Goal: Complete application form

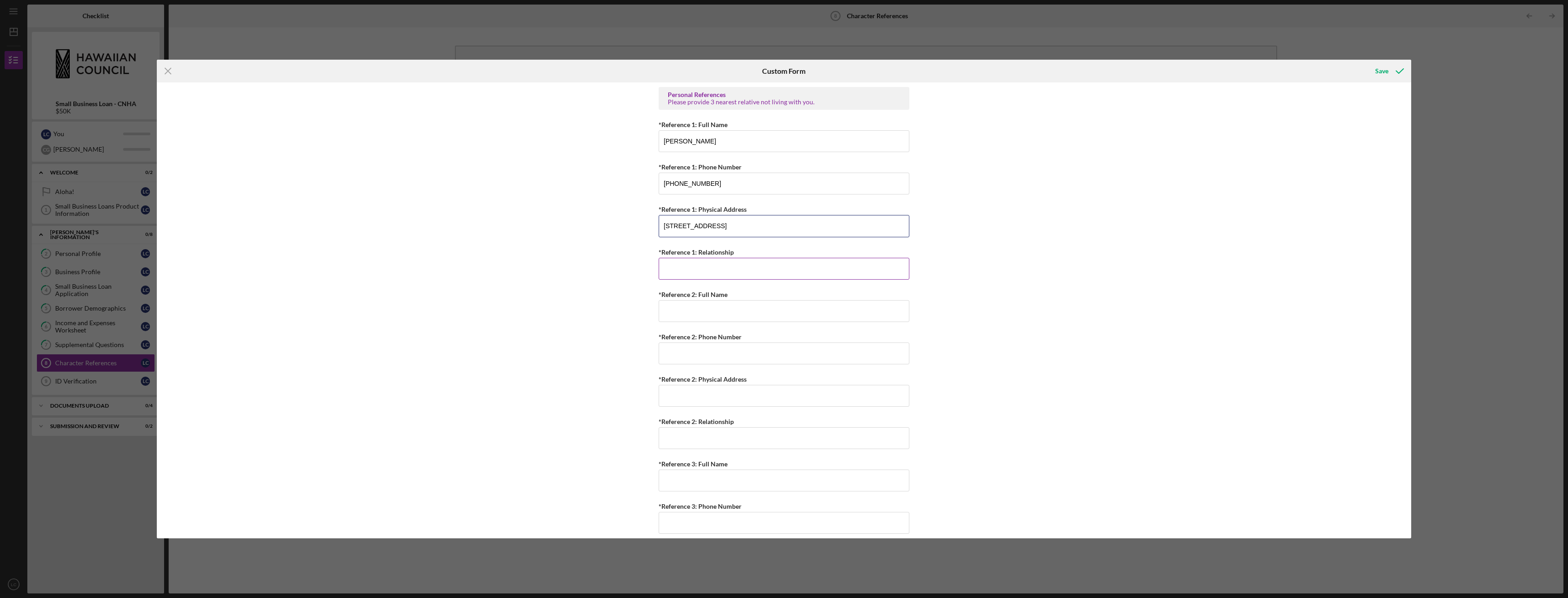
type input "[STREET_ADDRESS]"
click at [699, 269] on input "*Reference 1: Relationship" at bounding box center [784, 269] width 251 height 22
type input "Sister"
click at [719, 310] on input "*Reference 2: Full Name" at bounding box center [784, 311] width 251 height 22
type input "[PERSON_NAME]"
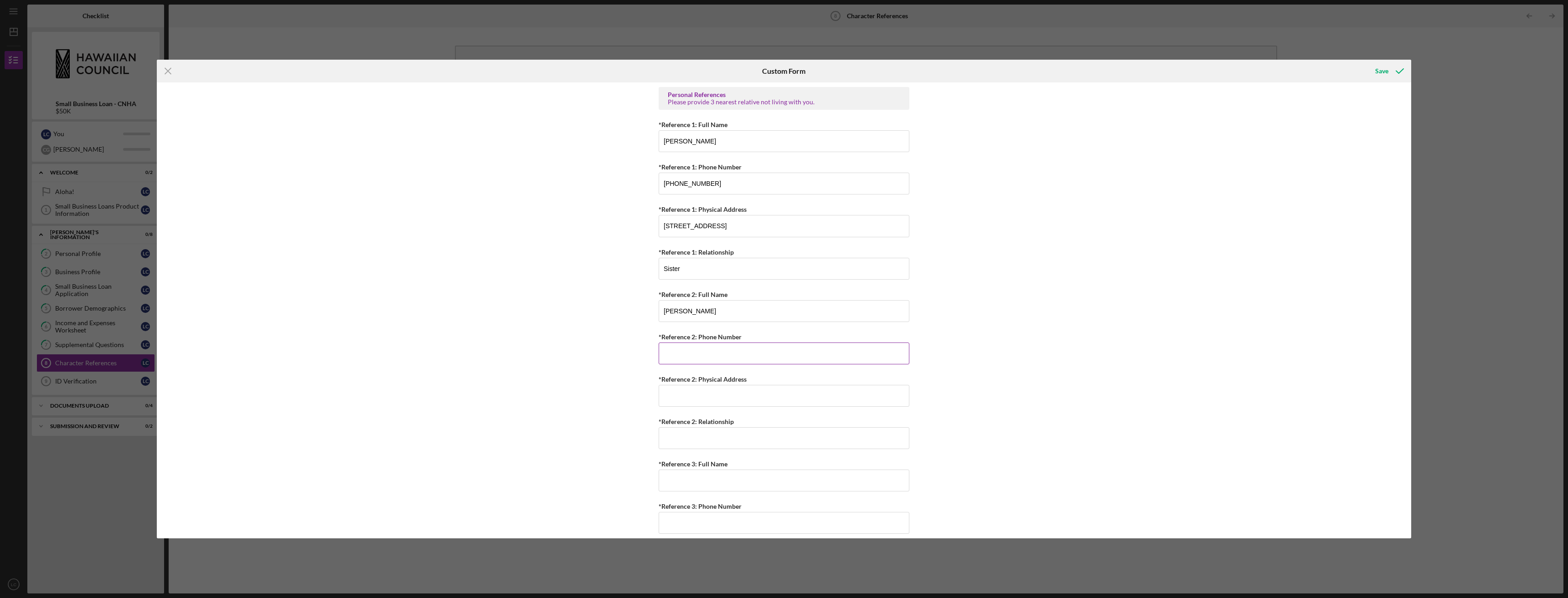
click at [735, 358] on input "*Reference 2: Phone Number" at bounding box center [784, 353] width 251 height 22
type input "[PHONE_NUMBER]"
click at [765, 400] on input "*Reference 2: Physical Address" at bounding box center [784, 396] width 251 height 22
type input "471-[STREET_ADDRESS]"
click at [735, 437] on input "*Reference 2: Relationship" at bounding box center [784, 438] width 251 height 22
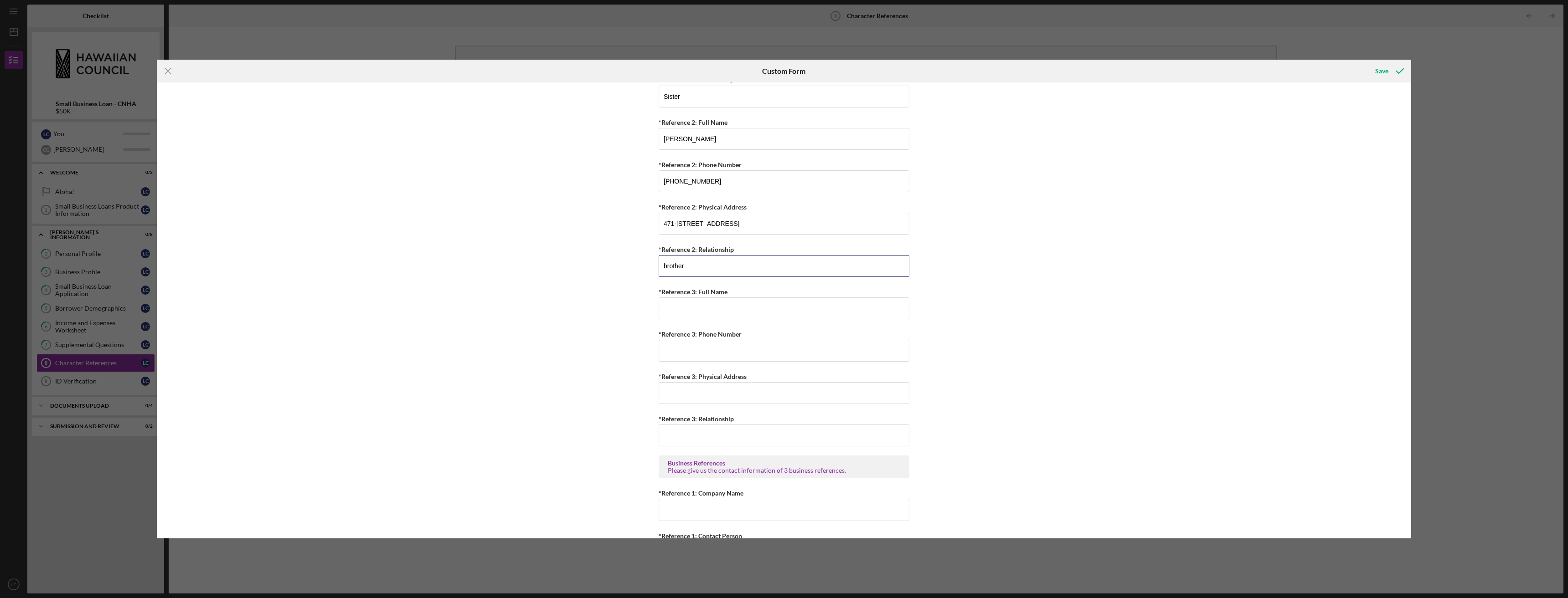
scroll to position [173, 0]
type input "brother"
click at [707, 394] on input "*Reference 3: Physical Address" at bounding box center [784, 393] width 251 height 22
type input "[STREET_ADDRESS][PERSON_NAME]"
click at [844, 313] on input "*Reference 3: Full Name" at bounding box center [784, 308] width 251 height 22
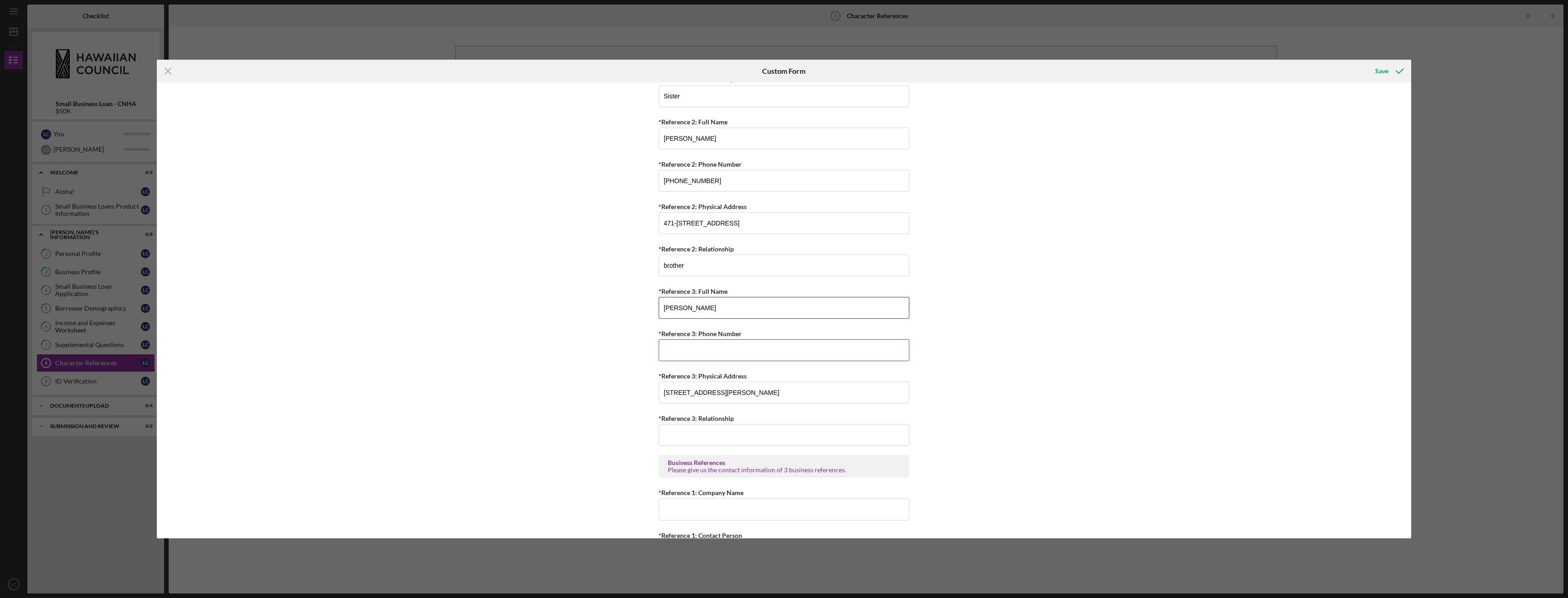
type input "[PERSON_NAME]"
click at [808, 356] on input "*Reference 3: Phone Number" at bounding box center [784, 350] width 251 height 22
type input "[PHONE_NUMBER]"
click at [763, 437] on input "*Reference 3: Relationship" at bounding box center [784, 435] width 251 height 22
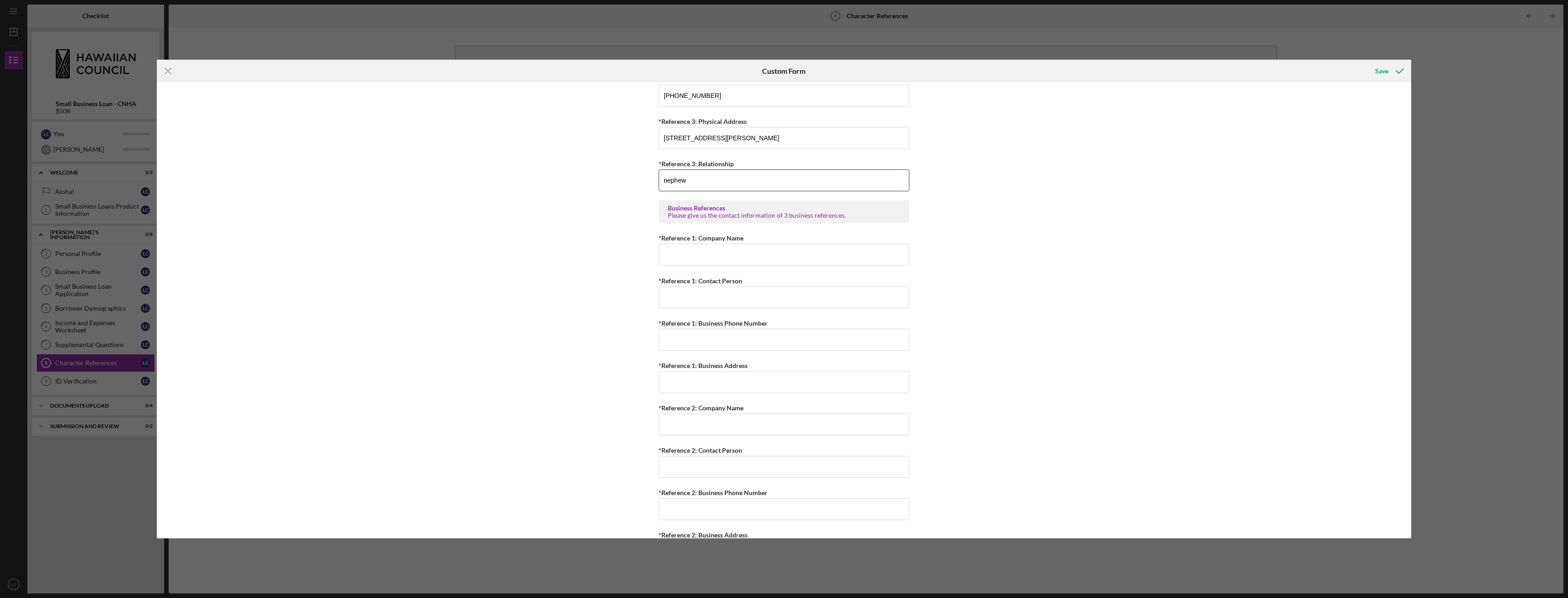
scroll to position [476, 0]
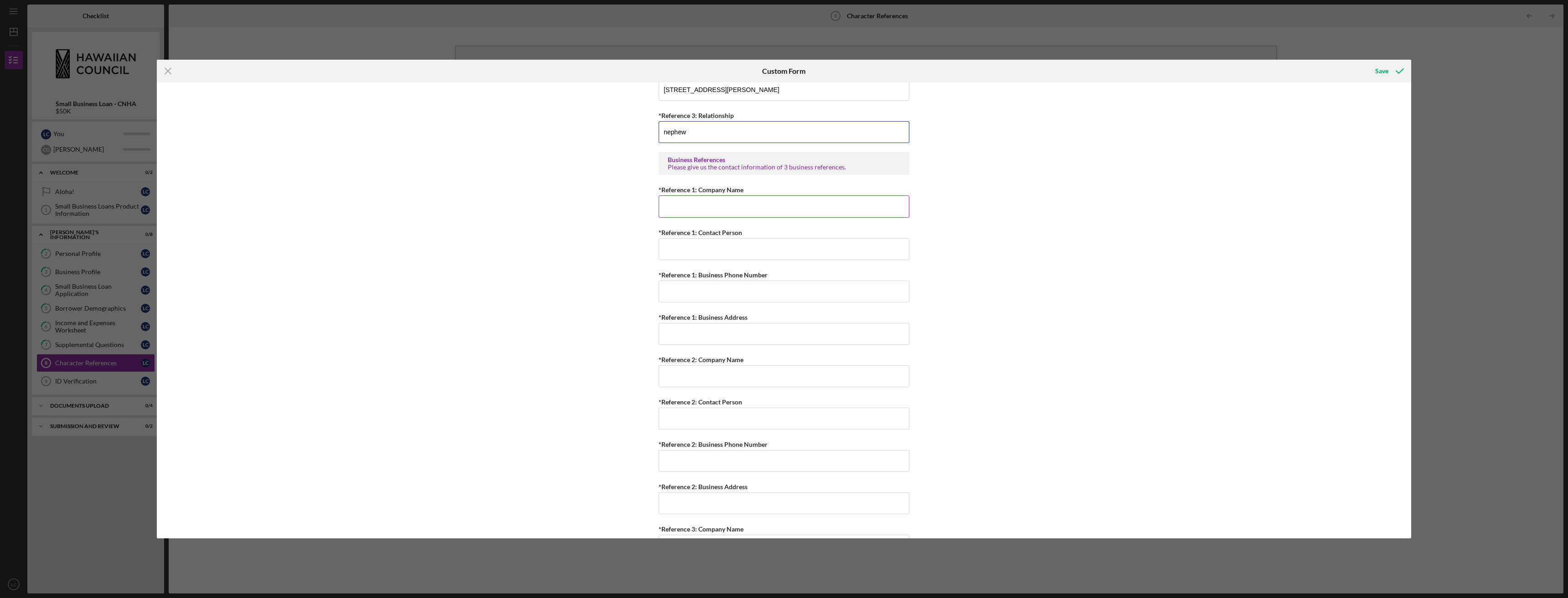
type input "nephew"
click at [883, 210] on input "*Reference 1: Company Name" at bounding box center [784, 206] width 251 height 22
click at [674, 208] on input "We3st Oahu Aggregate" at bounding box center [784, 206] width 251 height 22
type input "West Oahu Aggregate"
click at [701, 244] on input "*Reference 1: Contact Person" at bounding box center [784, 249] width 251 height 22
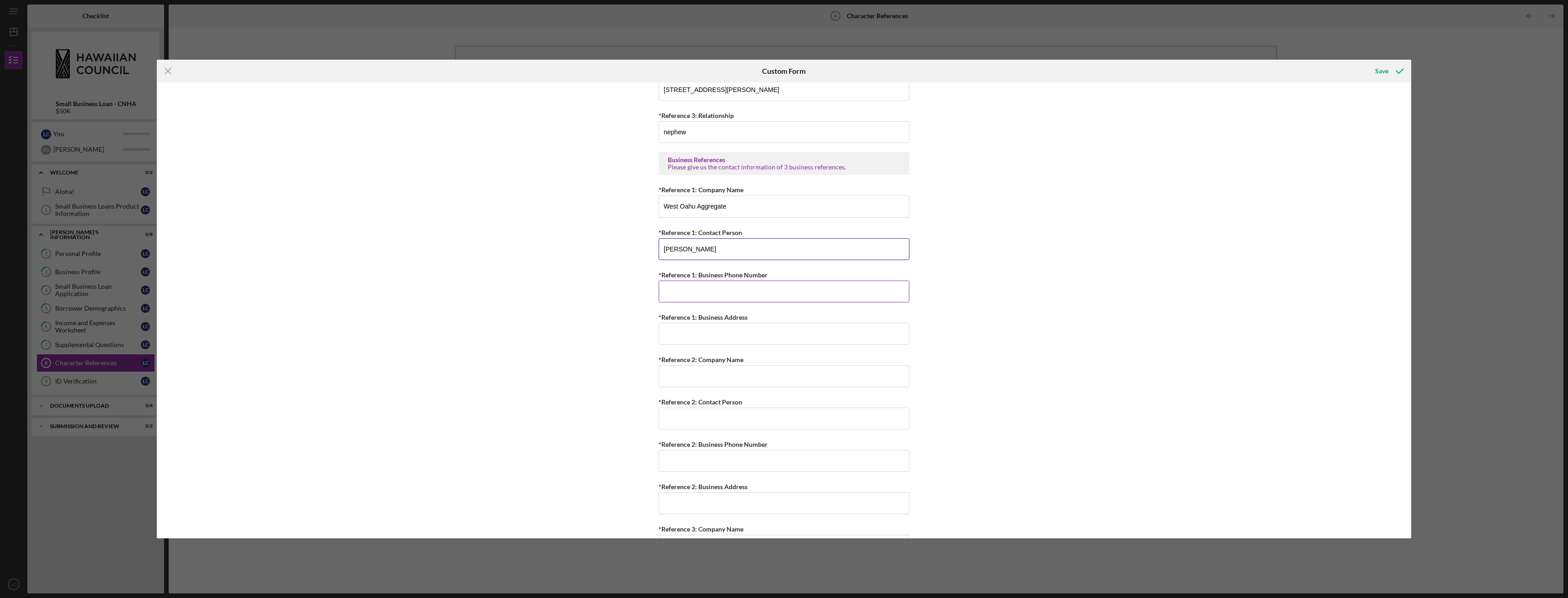
type input "[PERSON_NAME]"
click at [701, 290] on input "*Reference 1: Business Phone Number" at bounding box center [784, 291] width 251 height 22
type input "[PHONE_NUMBER]"
click at [699, 336] on input "*Reference 1: Business Address" at bounding box center [784, 334] width 251 height 22
type input "[STREET_ADDRESS]"
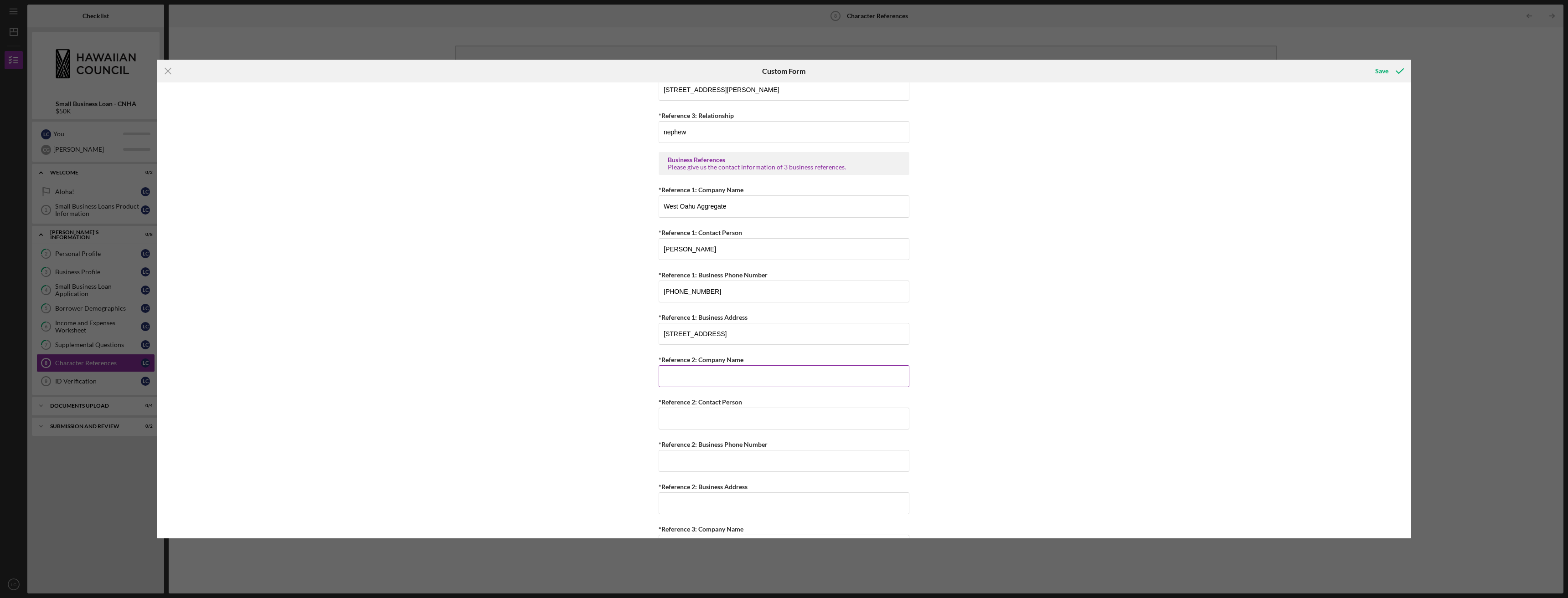
click at [682, 378] on input "*Reference 2: Company Name" at bounding box center [784, 377] width 251 height 22
type input "Chemi Toi"
click at [692, 462] on input "*Reference 2: Business Phone Number" at bounding box center [784, 461] width 251 height 22
type input "[PHONE_NUMBER]"
click at [687, 504] on input "*Reference 2: Business Address" at bounding box center [784, 503] width 251 height 22
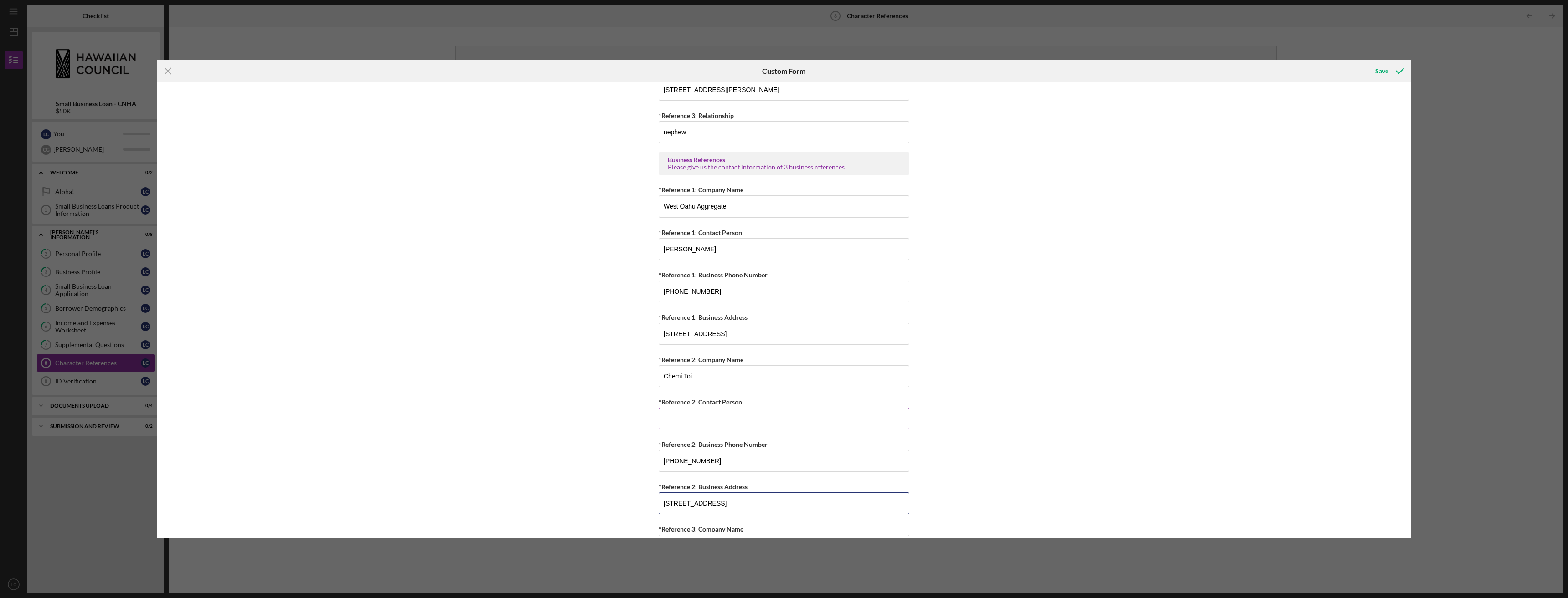
type input "[STREET_ADDRESS]"
click at [709, 419] on input "*Reference 2: Contact Person" at bounding box center [784, 419] width 251 height 22
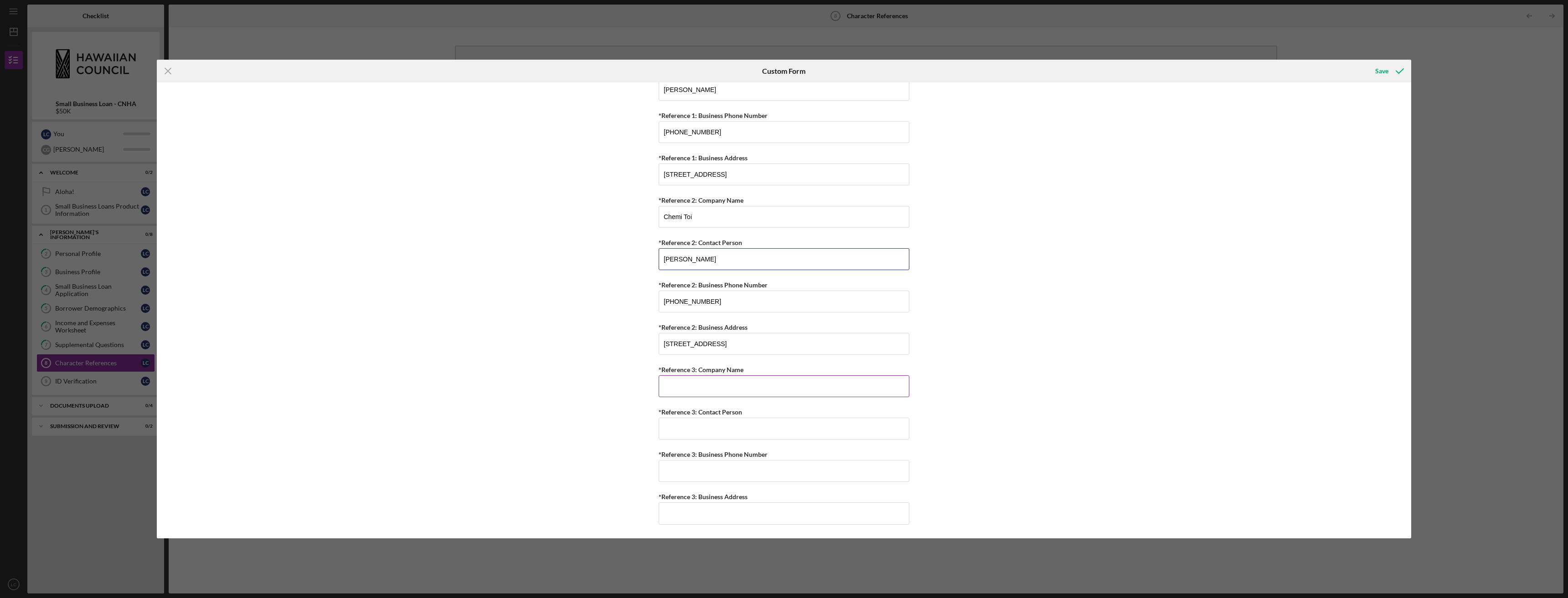
scroll to position [635, 0]
type input "[PERSON_NAME]"
click at [837, 388] on input "*Reference 3: Company Name" at bounding box center [784, 386] width 251 height 22
type input "C&C Cabinets"
click at [850, 431] on input "*Reference 3: Contact Person" at bounding box center [784, 429] width 251 height 22
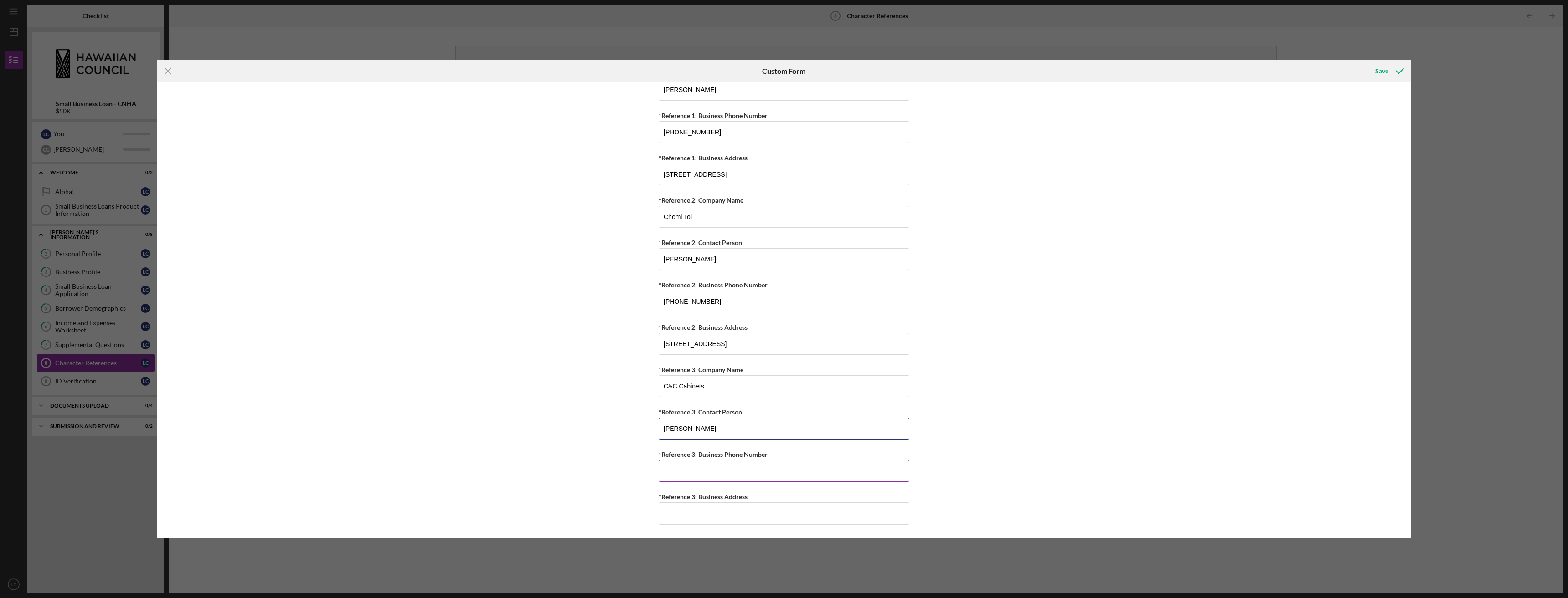
type input "[PERSON_NAME]"
click at [853, 472] on input "*Reference 3: Business Phone Number" at bounding box center [784, 471] width 251 height 22
click at [746, 512] on input "*Reference 3: Business Address" at bounding box center [784, 513] width 251 height 22
click at [701, 515] on input "[STREET_ADDRESS][US_STATE]" at bounding box center [784, 519] width 251 height 22
click at [699, 521] on input "[STREET_ADDRESS][US_STATE]" at bounding box center [784, 519] width 251 height 22
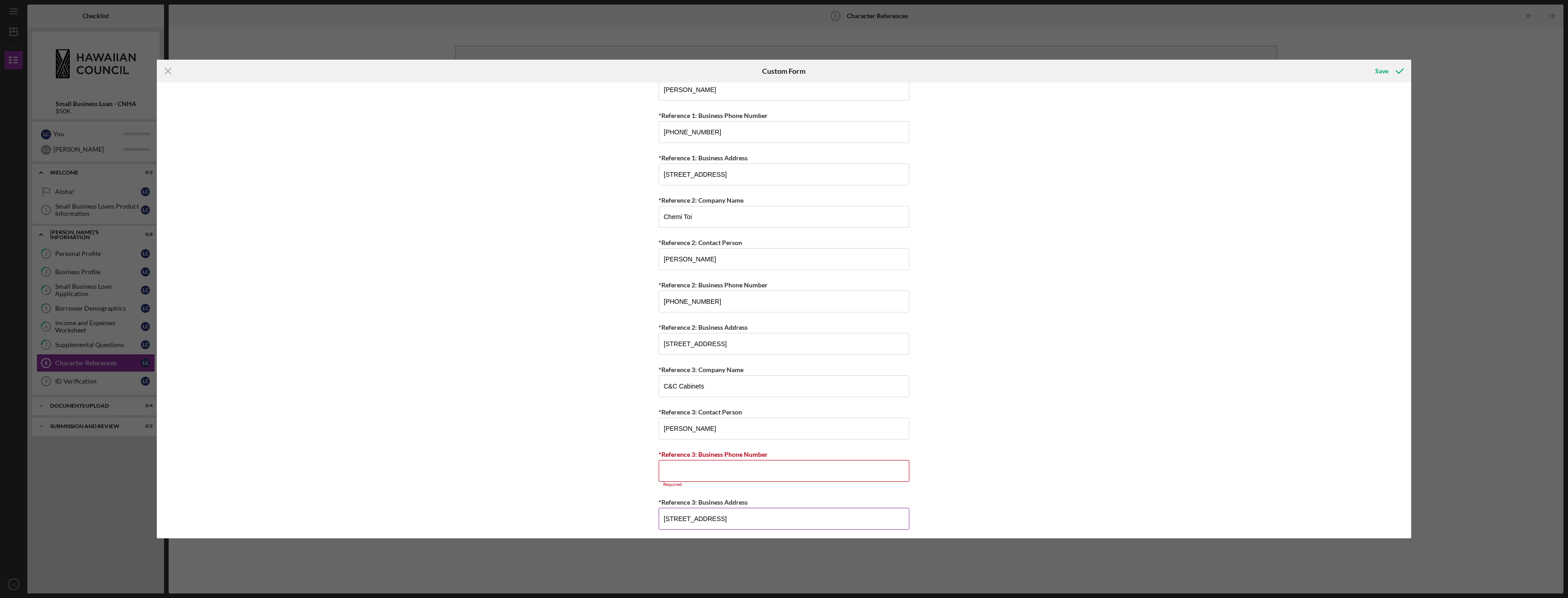
click at [797, 523] on input "[STREET_ADDRESS]" at bounding box center [784, 519] width 251 height 22
type input "[STREET_ADDRESS]"
click at [870, 478] on input "*Reference 3: Business Phone Number" at bounding box center [784, 471] width 251 height 22
type input "[PHONE_NUMBER]"
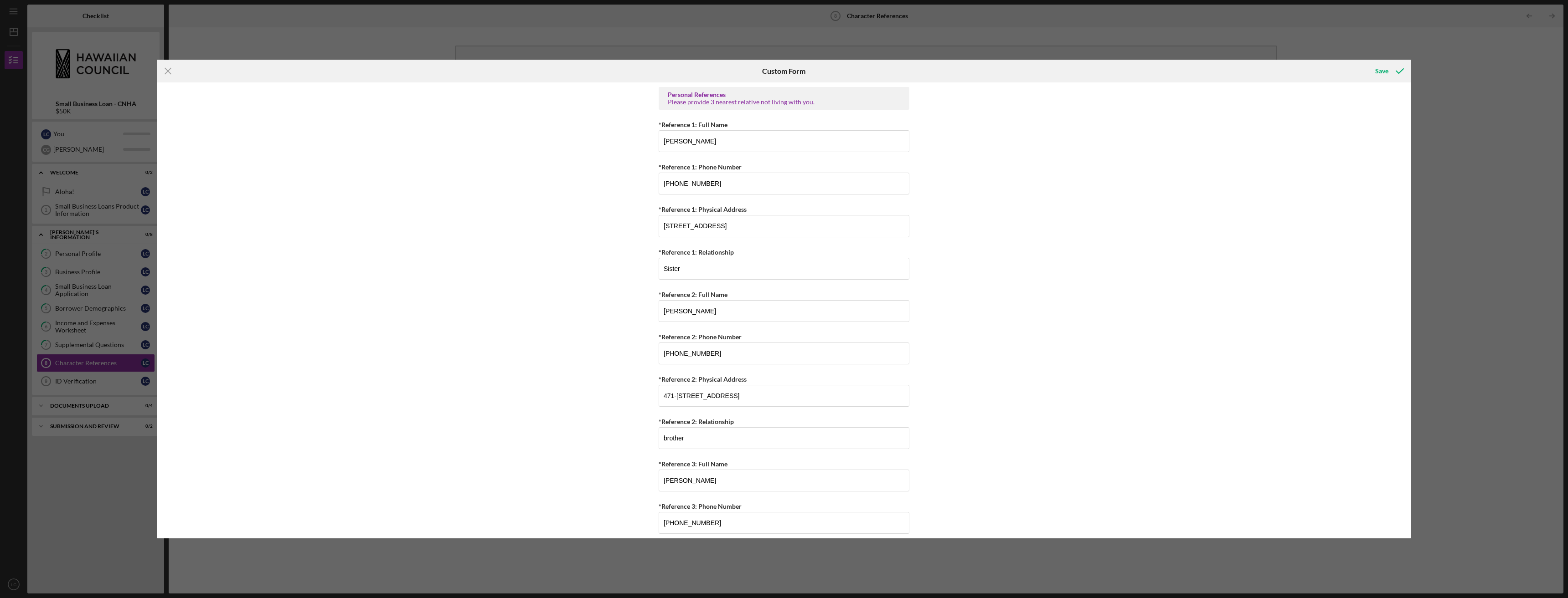
scroll to position [0, 0]
click at [1381, 70] on div "Save" at bounding box center [1382, 71] width 13 height 18
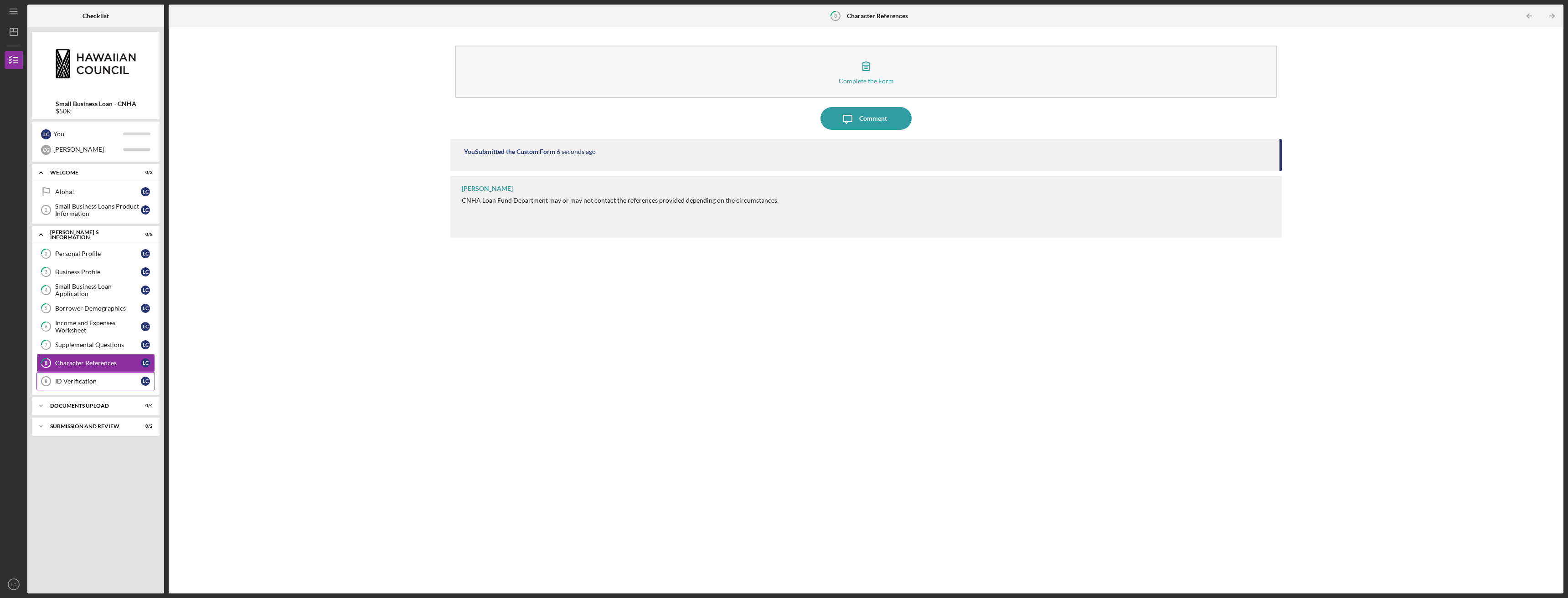
click at [52, 378] on icon "ID Verification 9" at bounding box center [46, 381] width 23 height 23
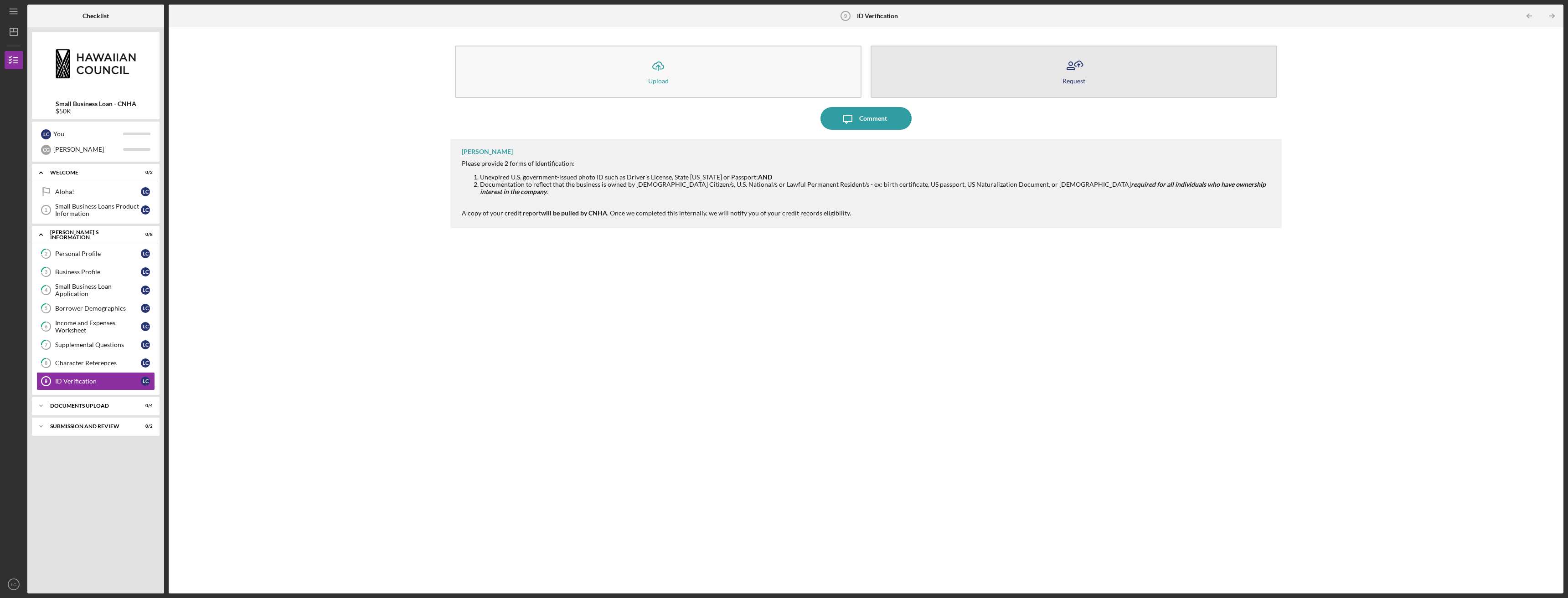
click at [1015, 75] on button "Request" at bounding box center [1074, 72] width 407 height 52
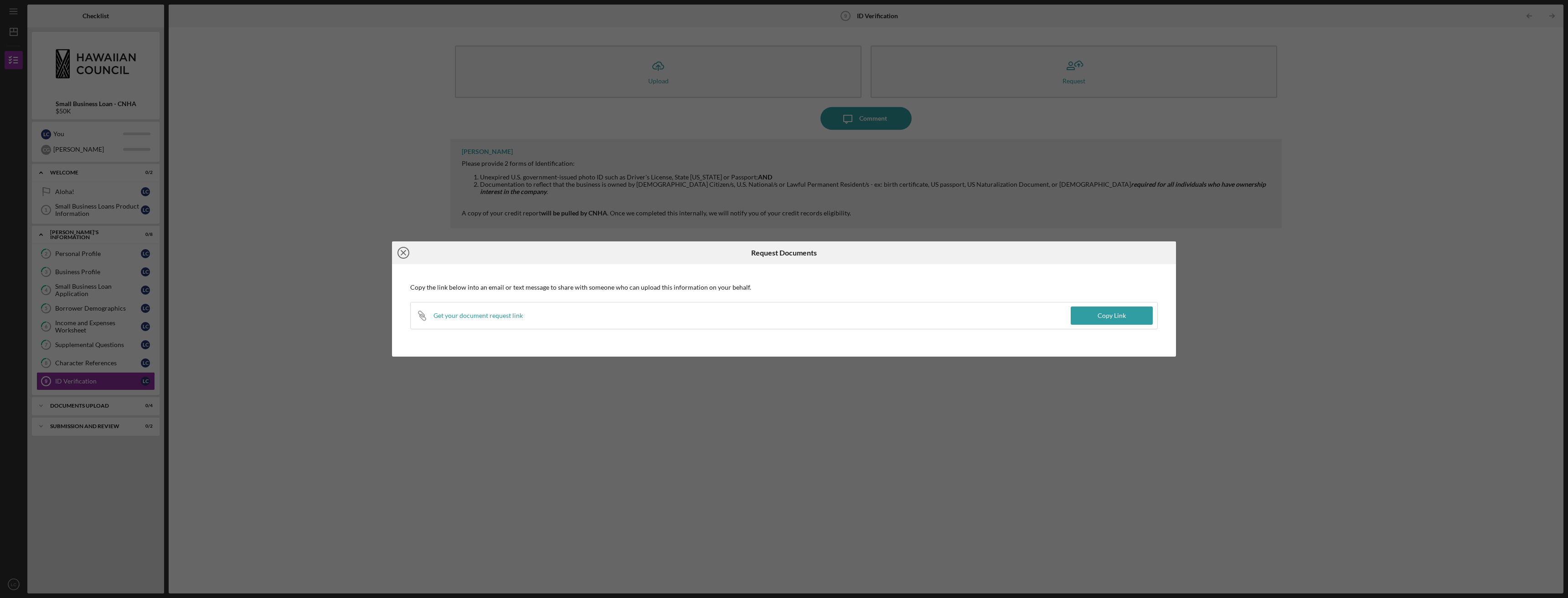
click at [407, 256] on icon "Icon/Close" at bounding box center [403, 252] width 23 height 23
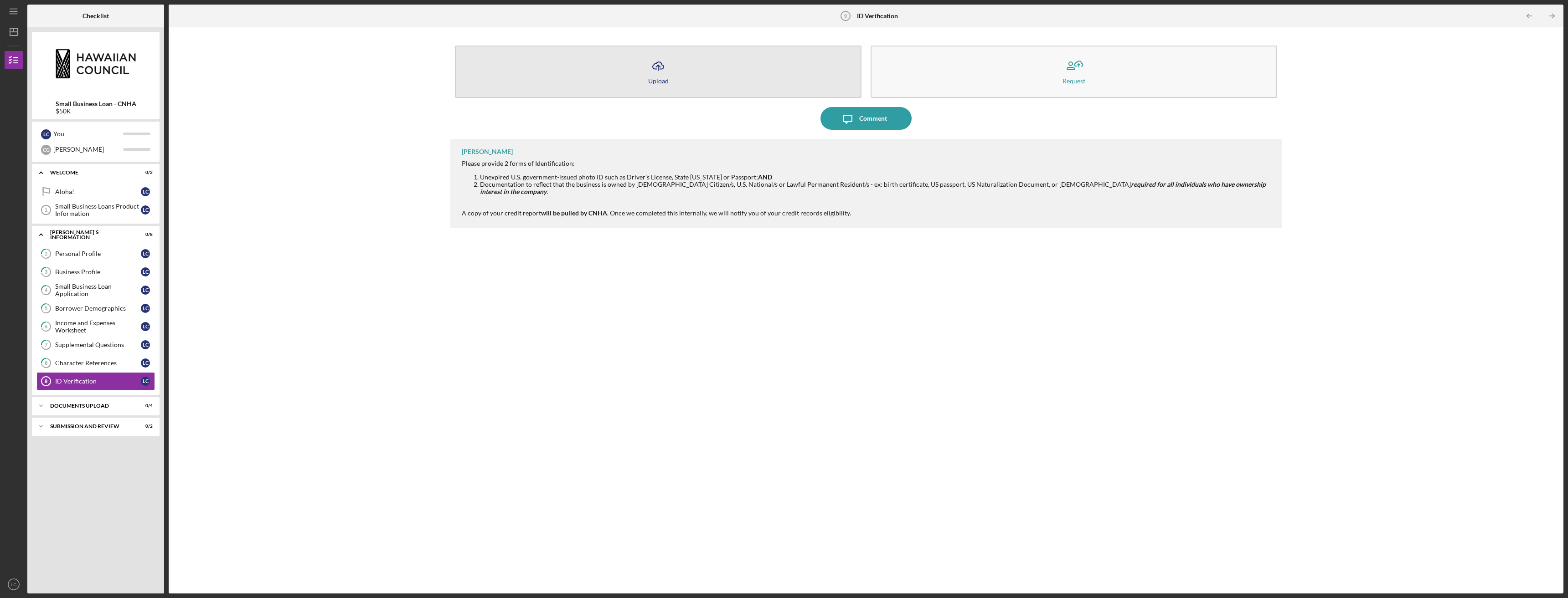
click at [654, 71] on icon "Icon/Upload" at bounding box center [658, 66] width 23 height 23
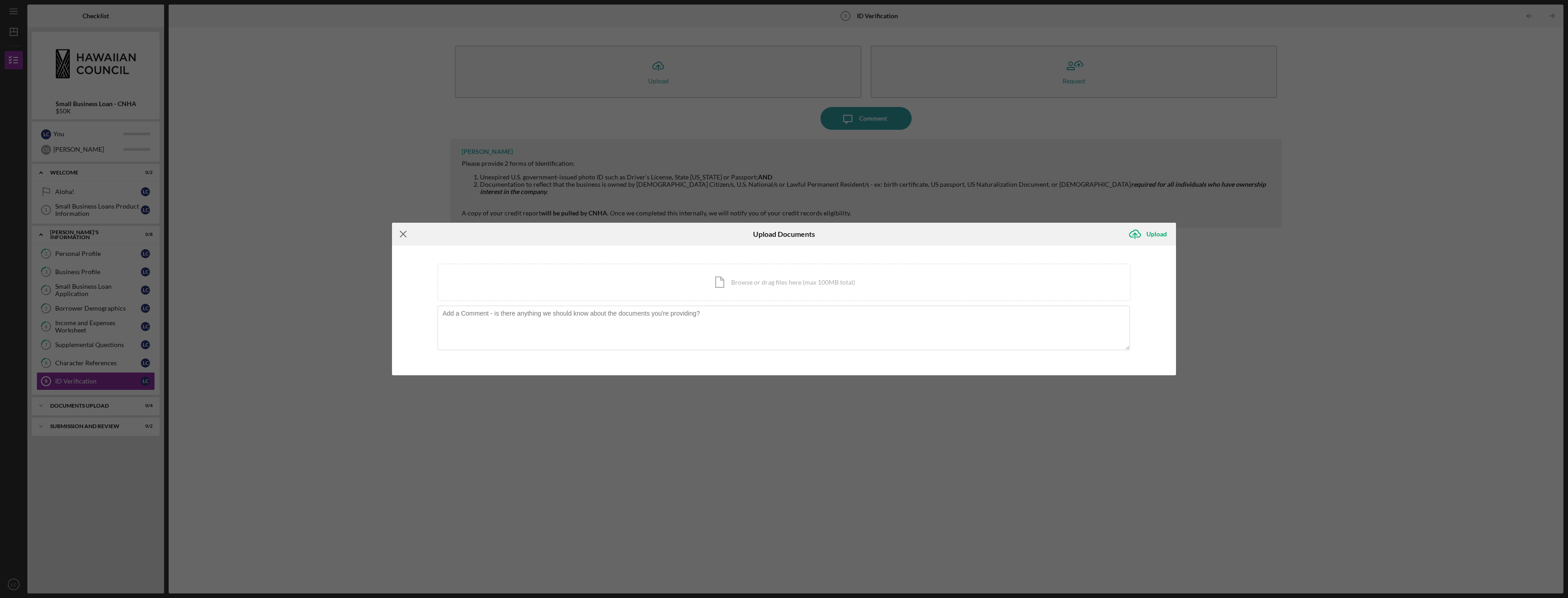
click at [401, 234] on icon "Icon/Menu Close" at bounding box center [403, 234] width 23 height 23
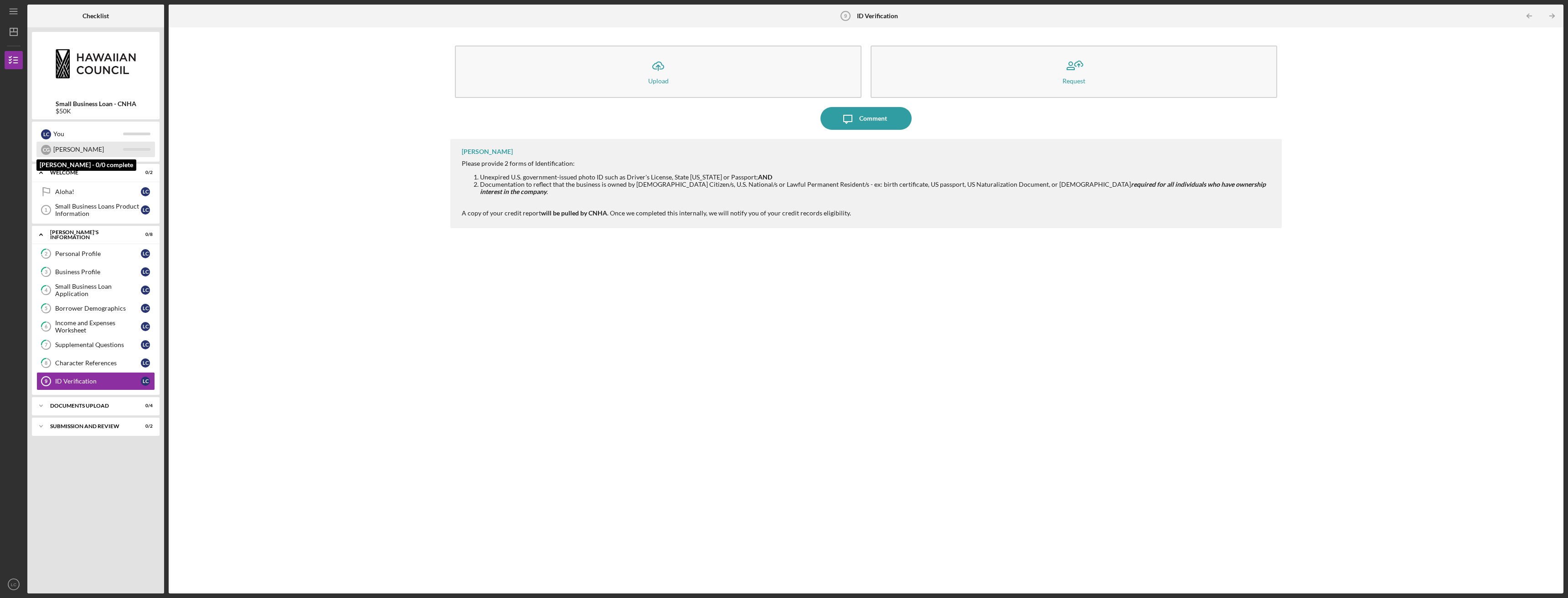
click at [79, 152] on div "[PERSON_NAME]" at bounding box center [88, 149] width 70 height 15
click at [110, 137] on div "You" at bounding box center [88, 133] width 70 height 15
click at [113, 133] on div "You" at bounding box center [88, 133] width 70 height 15
click at [107, 148] on div "[PERSON_NAME]" at bounding box center [88, 149] width 70 height 15
